Goal: Information Seeking & Learning: Find specific page/section

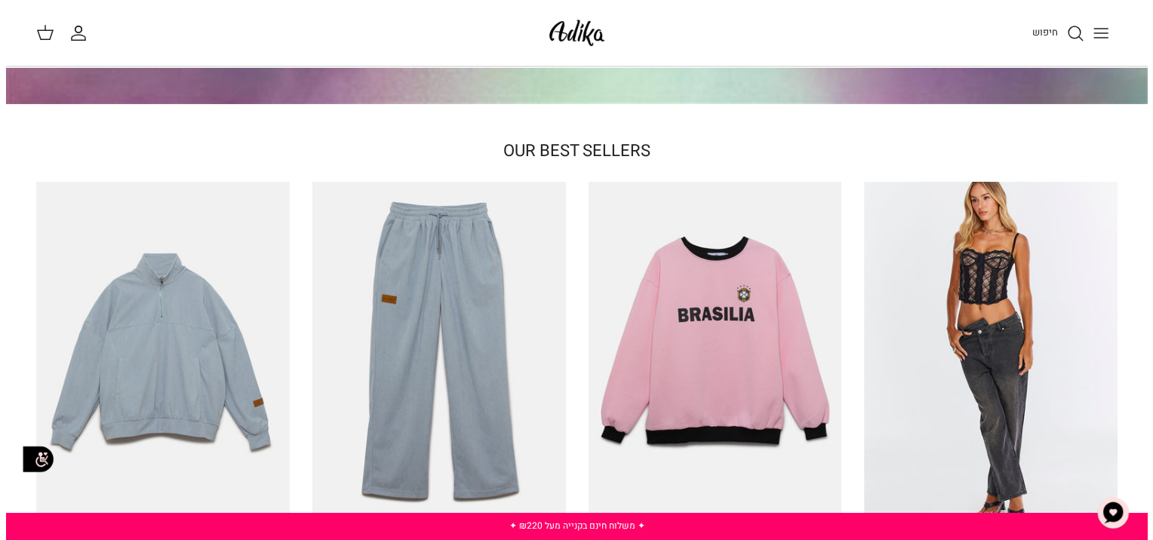
scroll to position [151, 0]
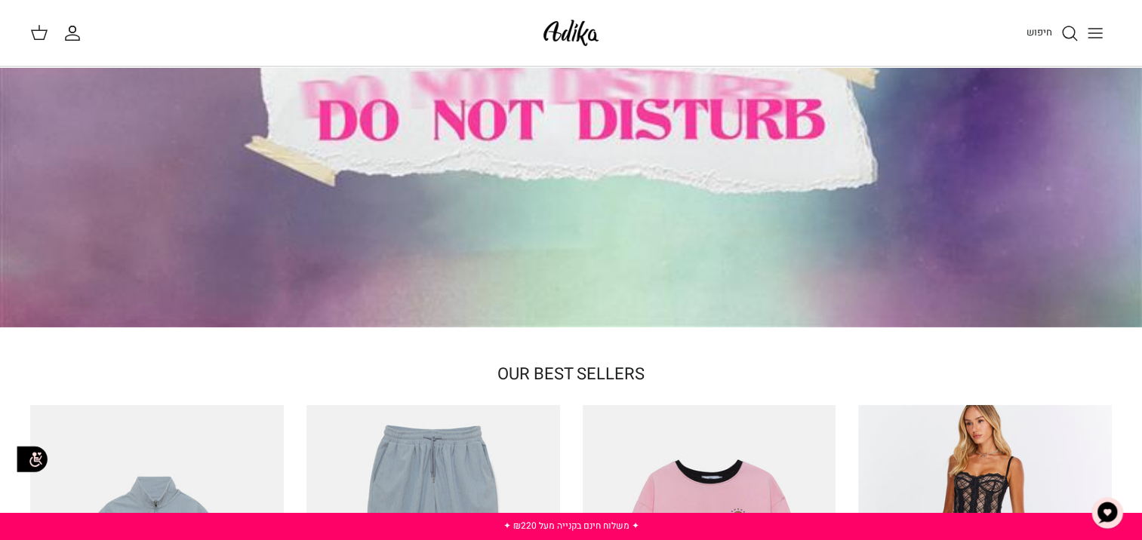
click at [1054, 24] on link "חיפוש" at bounding box center [1052, 33] width 52 height 18
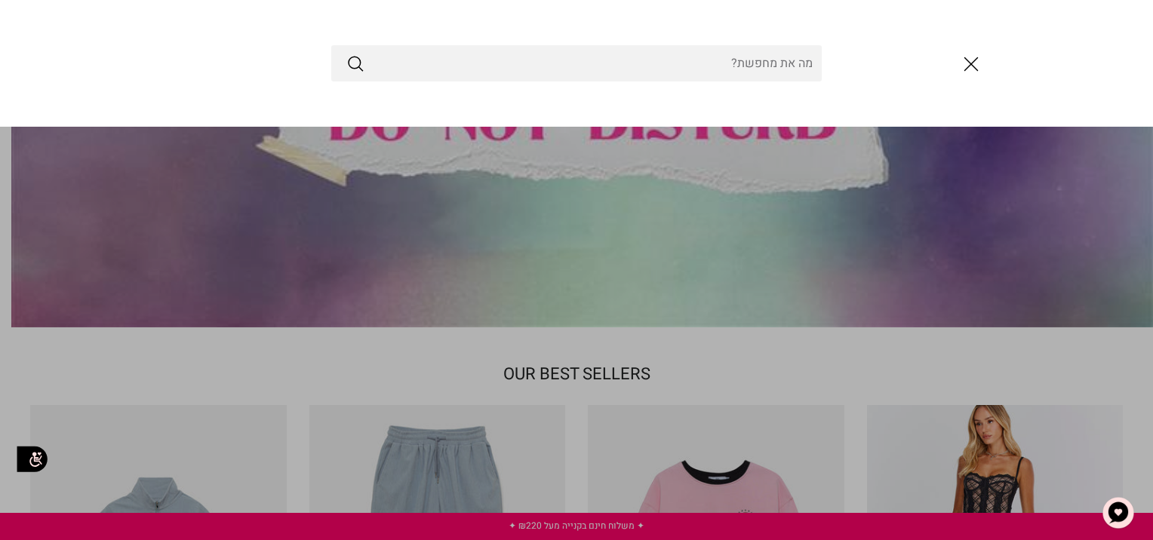
click at [775, 63] on input "Search Store" at bounding box center [576, 63] width 491 height 36
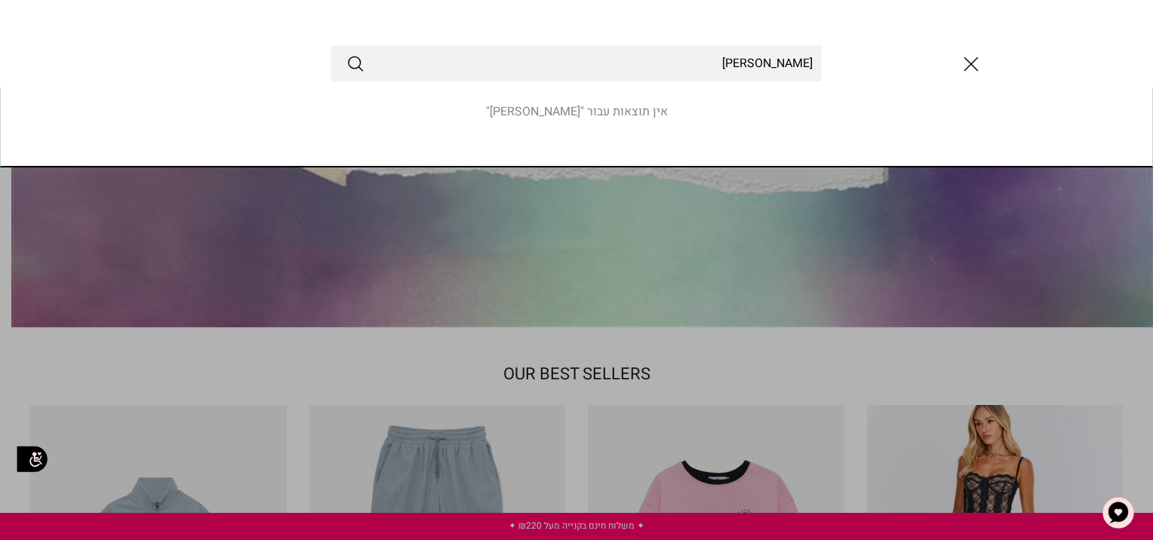
type input "[PERSON_NAME]"
click at [346, 54] on button "Submit" at bounding box center [355, 64] width 18 height 20
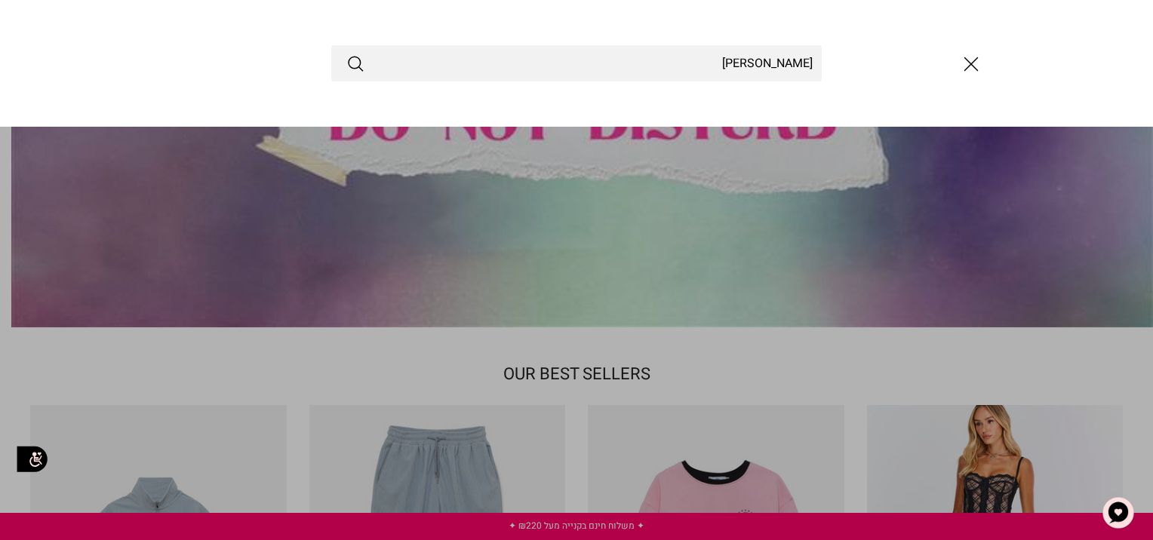
click at [359, 69] on icon "Submit" at bounding box center [355, 63] width 18 height 18
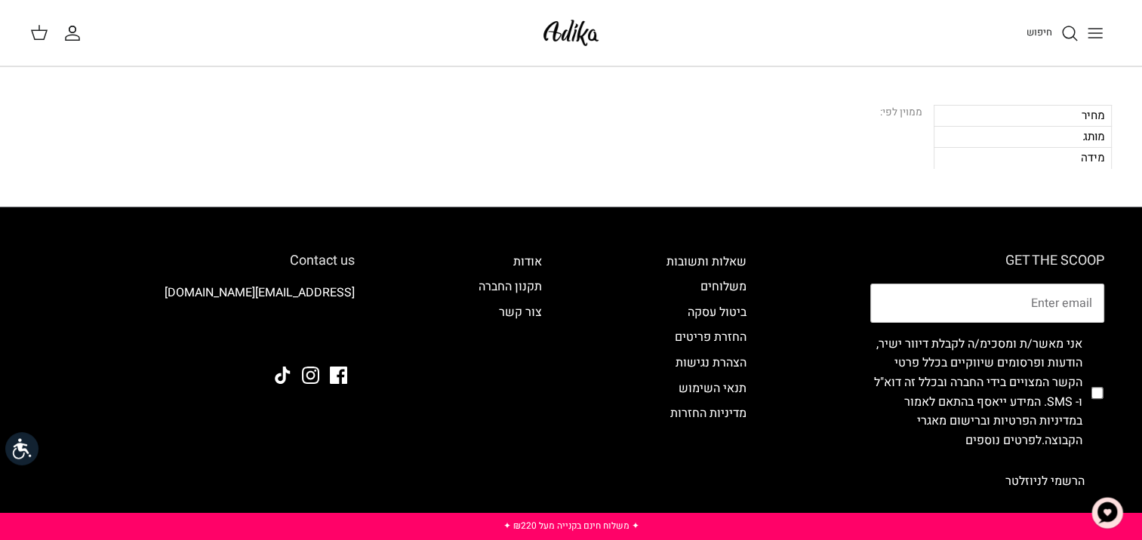
click at [1064, 33] on icon "חיפוש" at bounding box center [1069, 33] width 18 height 18
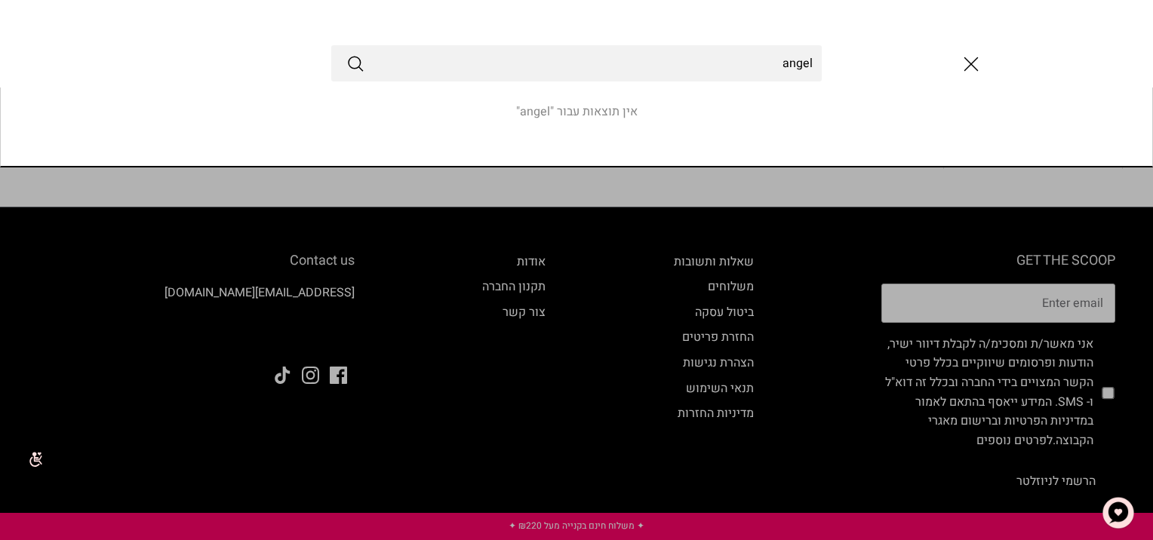
type input "angel"
click at [975, 64] on icon "סגור" at bounding box center [972, 64] width 26 height 26
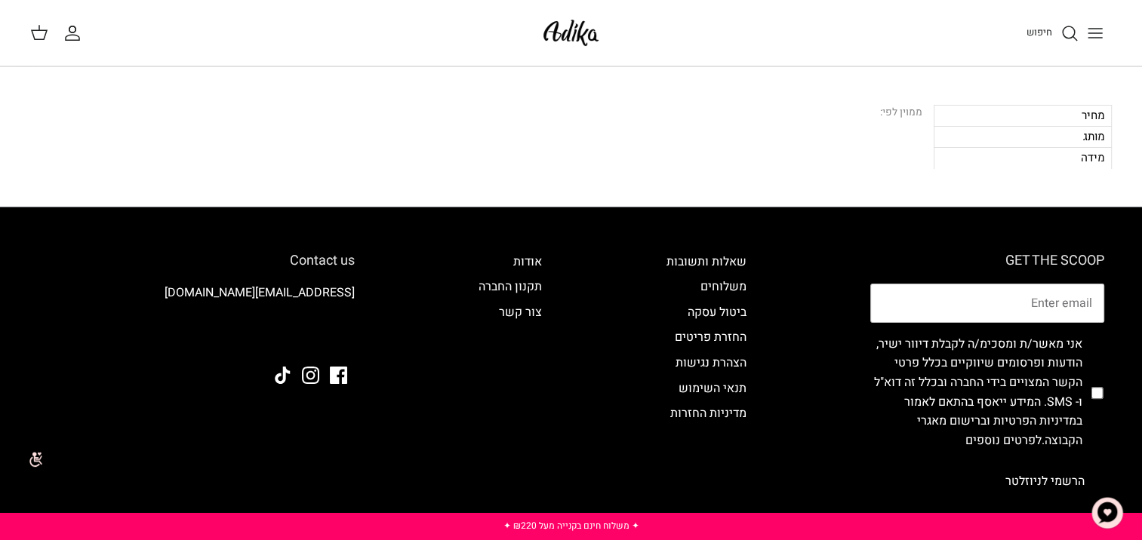
click at [1095, 33] on line "Toggle menu" at bounding box center [1095, 33] width 14 height 0
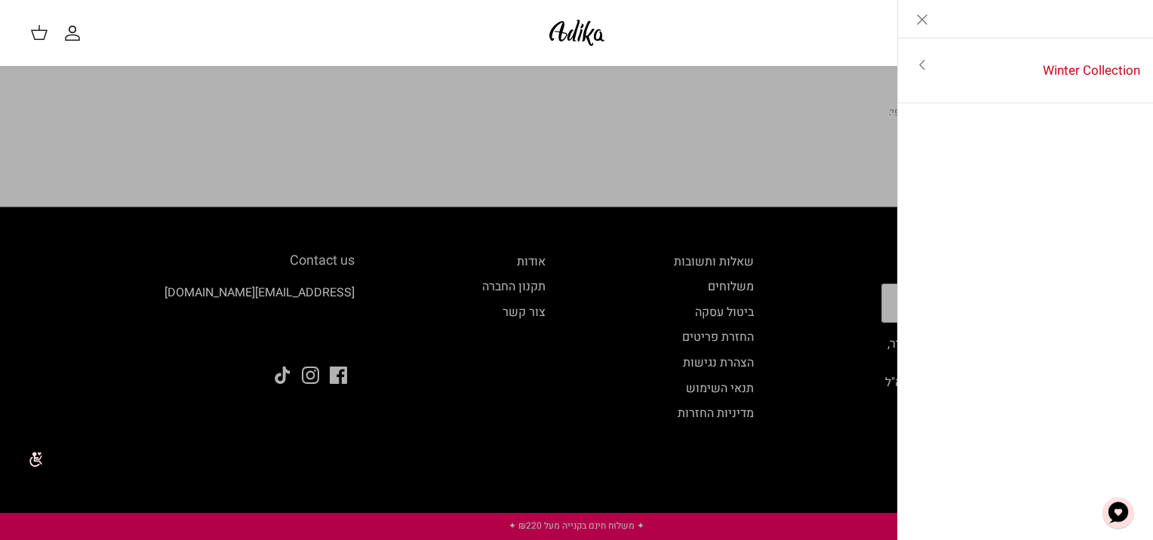
click at [925, 17] on icon "Close" at bounding box center [922, 20] width 18 height 18
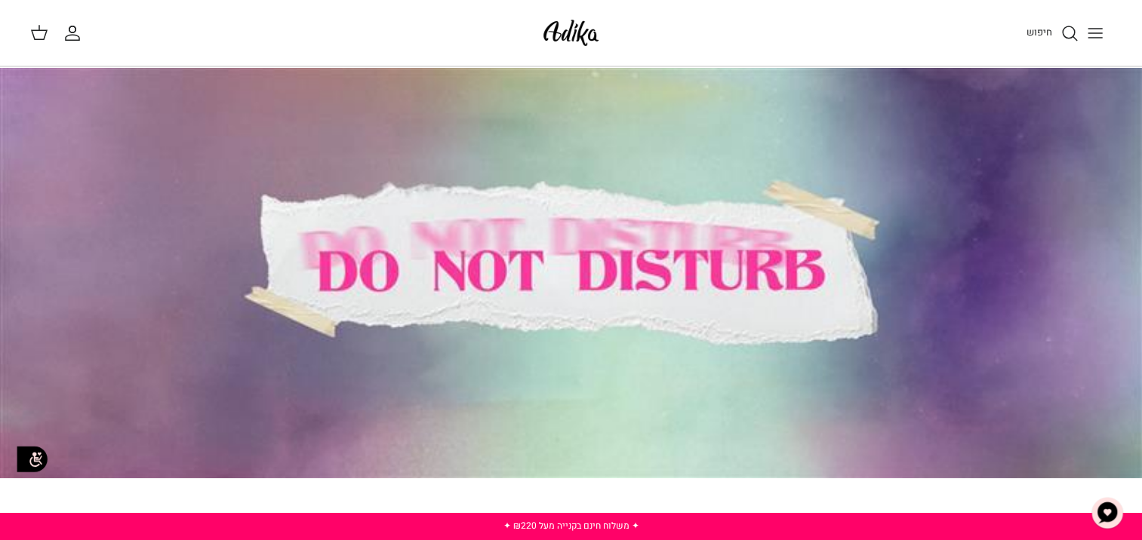
click at [1099, 26] on icon "Toggle menu" at bounding box center [1095, 33] width 18 height 18
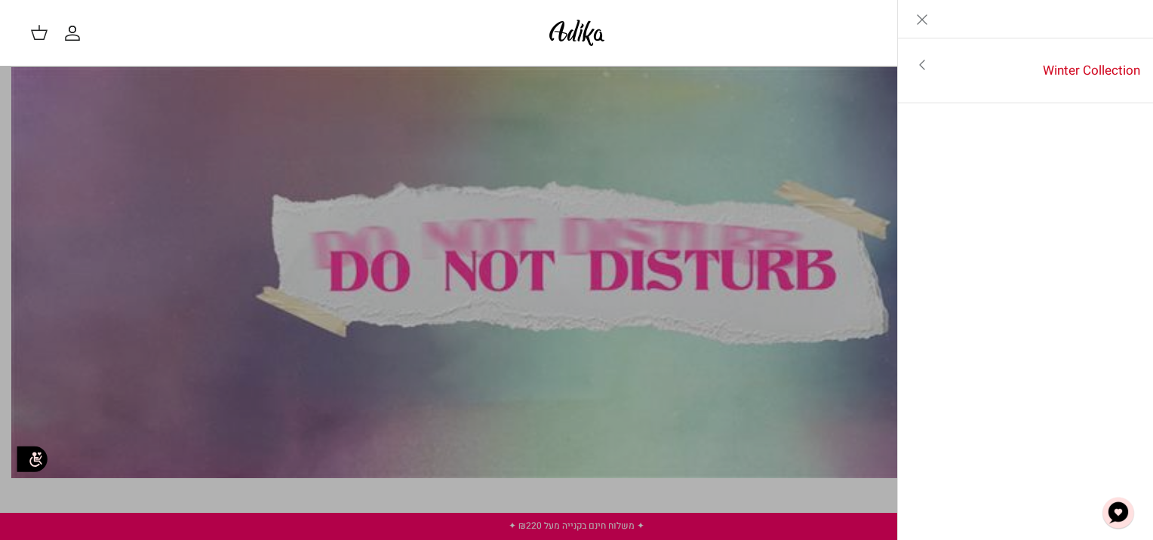
click at [921, 14] on icon "Close" at bounding box center [922, 20] width 18 height 18
